Goal: Task Accomplishment & Management: Manage account settings

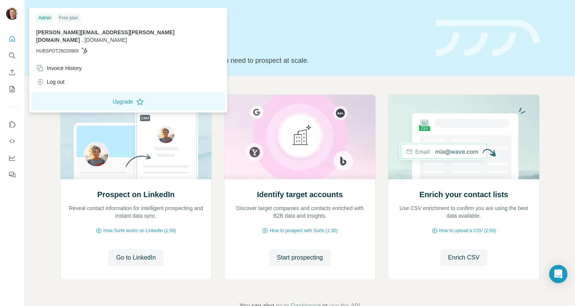
click at [11, 18] on img at bounding box center [12, 14] width 12 height 12
click at [76, 96] on button "Upgrade" at bounding box center [128, 101] width 195 height 18
click at [81, 99] on button "Upgrade" at bounding box center [128, 101] width 195 height 18
